Goal: Transaction & Acquisition: Purchase product/service

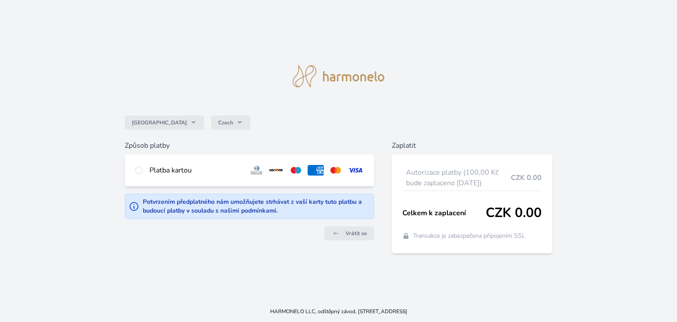
click at [148, 171] on div "Platba kartou" at bounding box center [249, 170] width 249 height 32
radio input "true"
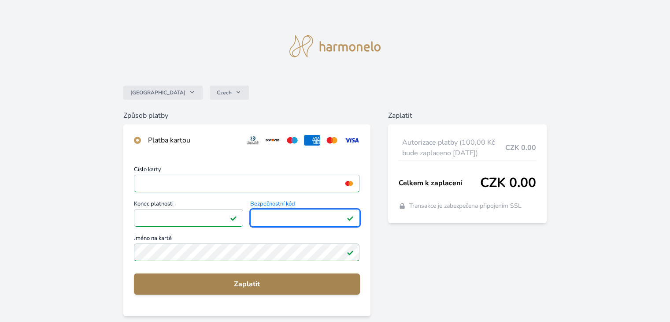
click at [316, 276] on button "Zaplatit" at bounding box center [247, 283] width 226 height 21
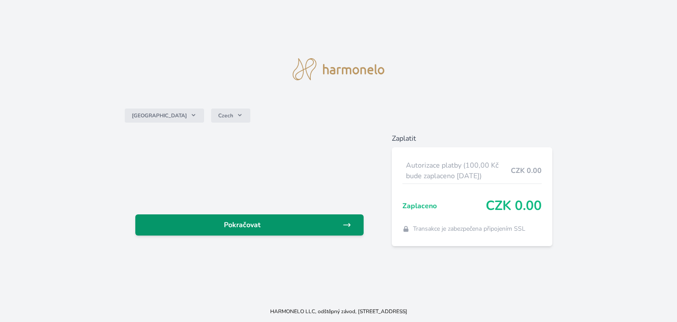
click at [247, 226] on span "Pokračovat" at bounding box center [242, 224] width 200 height 11
